Goal: Find contact information: Obtain details needed to contact an individual or organization

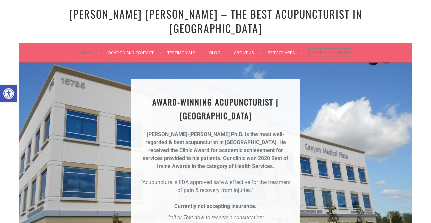
click at [321, 49] on link "Conditions Treated" at bounding box center [330, 53] width 42 height 8
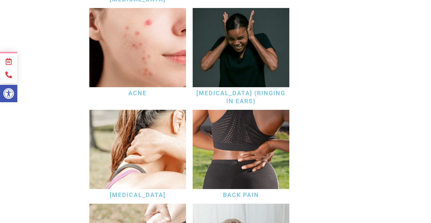
scroll to position [614, 0]
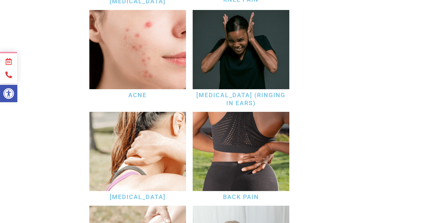
click at [143, 91] on h3 "Acne" at bounding box center [137, 95] width 97 height 8
click at [143, 92] on link "Acne" at bounding box center [137, 95] width 18 height 7
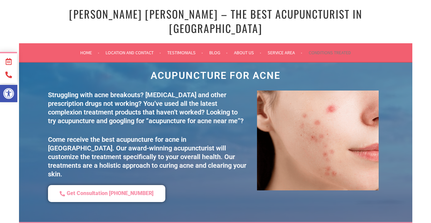
click at [319, 45] on li "Conditions Treated" at bounding box center [330, 53] width 42 height 16
click at [320, 49] on link "Conditions Treated" at bounding box center [330, 53] width 42 height 8
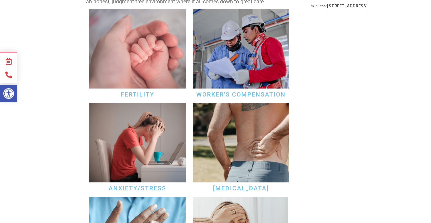
scroll to position [137, 0]
click at [139, 185] on link "Anxiety/Stress" at bounding box center [138, 188] width 58 height 7
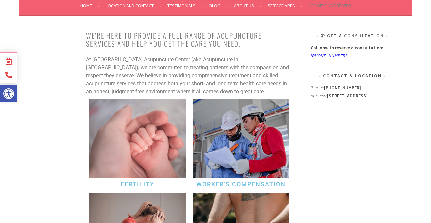
scroll to position [0, 0]
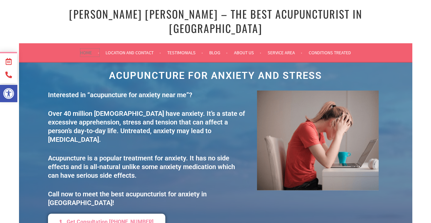
click at [88, 49] on link "Home" at bounding box center [89, 53] width 19 height 8
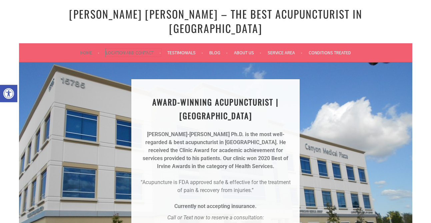
click at [136, 49] on link "Location and Contact" at bounding box center [133, 53] width 55 height 8
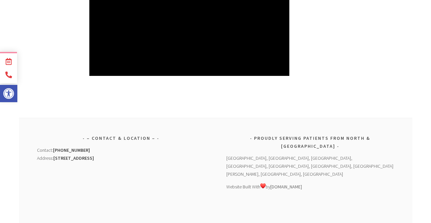
scroll to position [392, 0]
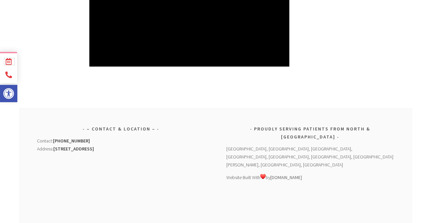
click at [9, 60] on icon at bounding box center [8, 61] width 8 height 7
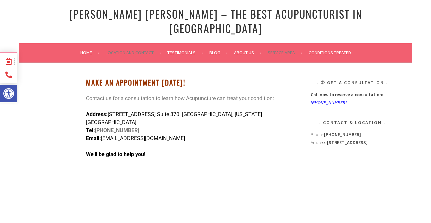
click at [10, 60] on icon at bounding box center [8, 61] width 8 height 7
click at [11, 62] on icon at bounding box center [8, 61] width 8 height 7
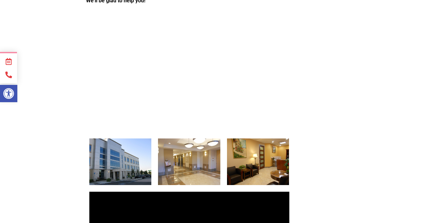
scroll to position [172, 0]
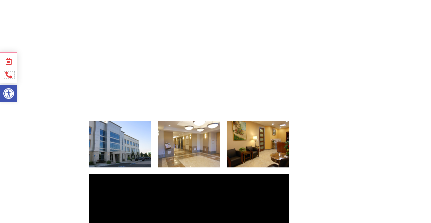
click at [9, 75] on icon at bounding box center [8, 75] width 8 height 7
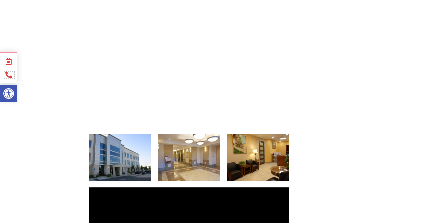
scroll to position [0, 0]
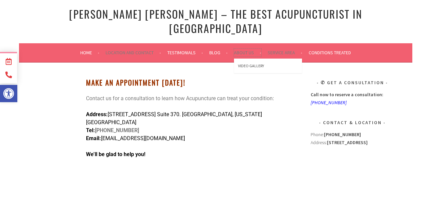
click at [243, 49] on link "About Us" at bounding box center [247, 53] width 27 height 8
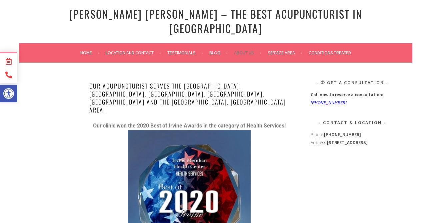
click at [260, 136] on p "Our clinic won the 2020 Best of Irvine Awards in the category of Health Service…" at bounding box center [189, 202] width 200 height 161
click at [136, 49] on link "Location and Contact" at bounding box center [133, 53] width 55 height 8
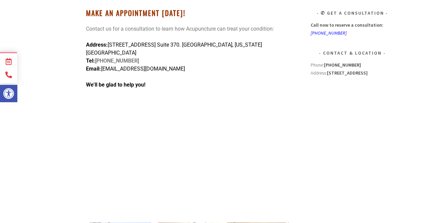
scroll to position [68, 0]
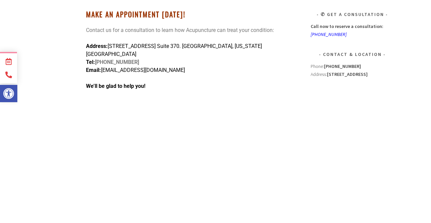
drag, startPoint x: 179, startPoint y: 51, endPoint x: 104, endPoint y: 52, distance: 75.6
click at [104, 52] on p "Address: 15785 Laguna Canyon Rd. Suite 370. Irvine, California 92618 Tel: (949)…" at bounding box center [189, 58] width 207 height 32
copy span "[EMAIL_ADDRESS][DOMAIN_NAME]"
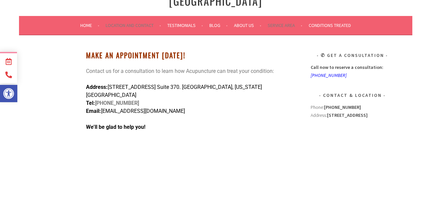
scroll to position [0, 0]
